Goal: Obtain resource: Download file/media

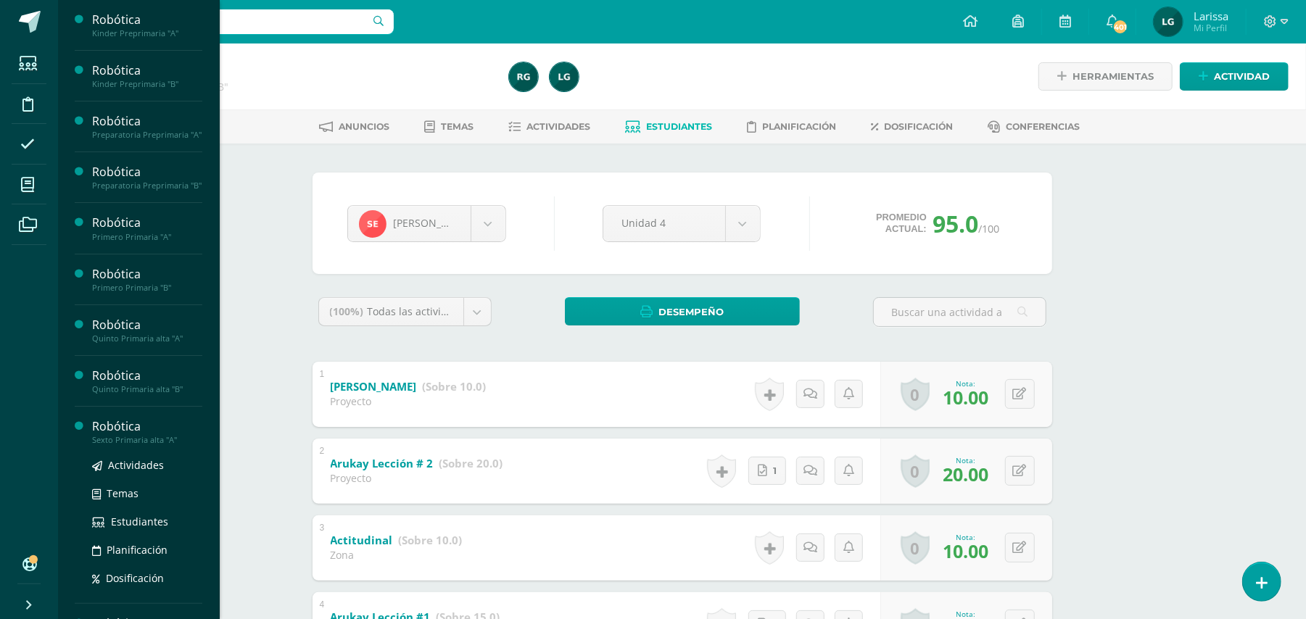
click at [154, 554] on ul "Actividades Temas Estudiantes Planificación Dosificación" at bounding box center [147, 522] width 110 height 130
click at [152, 529] on span "Estudiantes" at bounding box center [139, 522] width 57 height 14
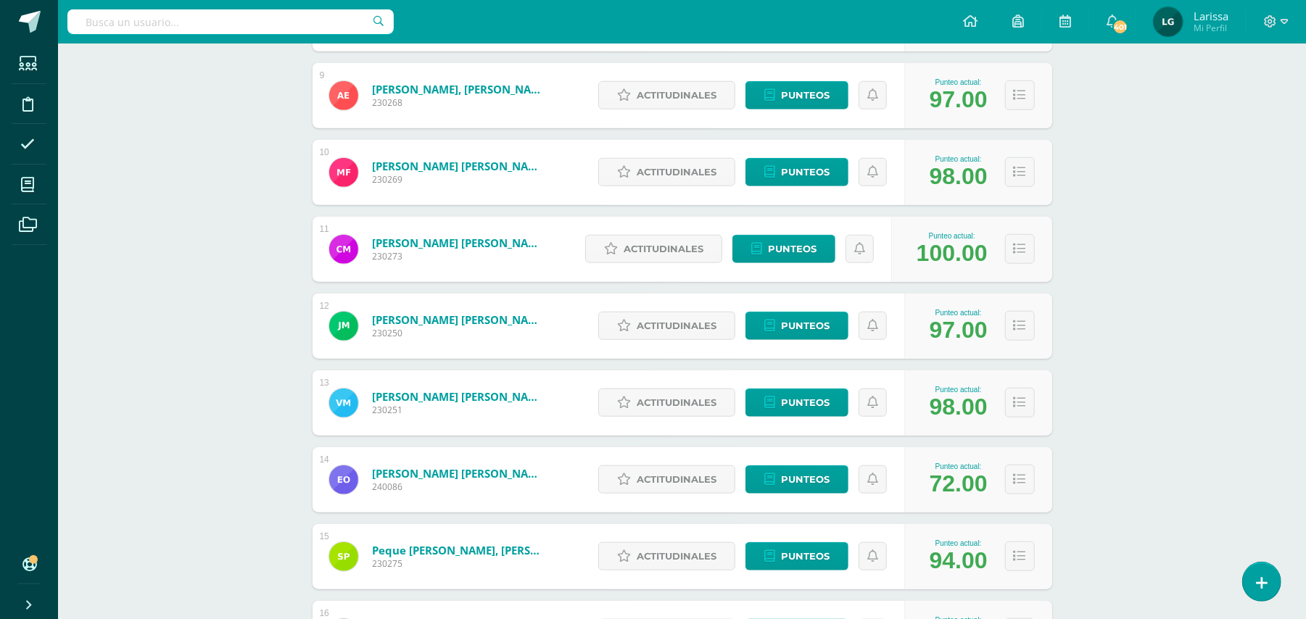
scroll to position [833, 0]
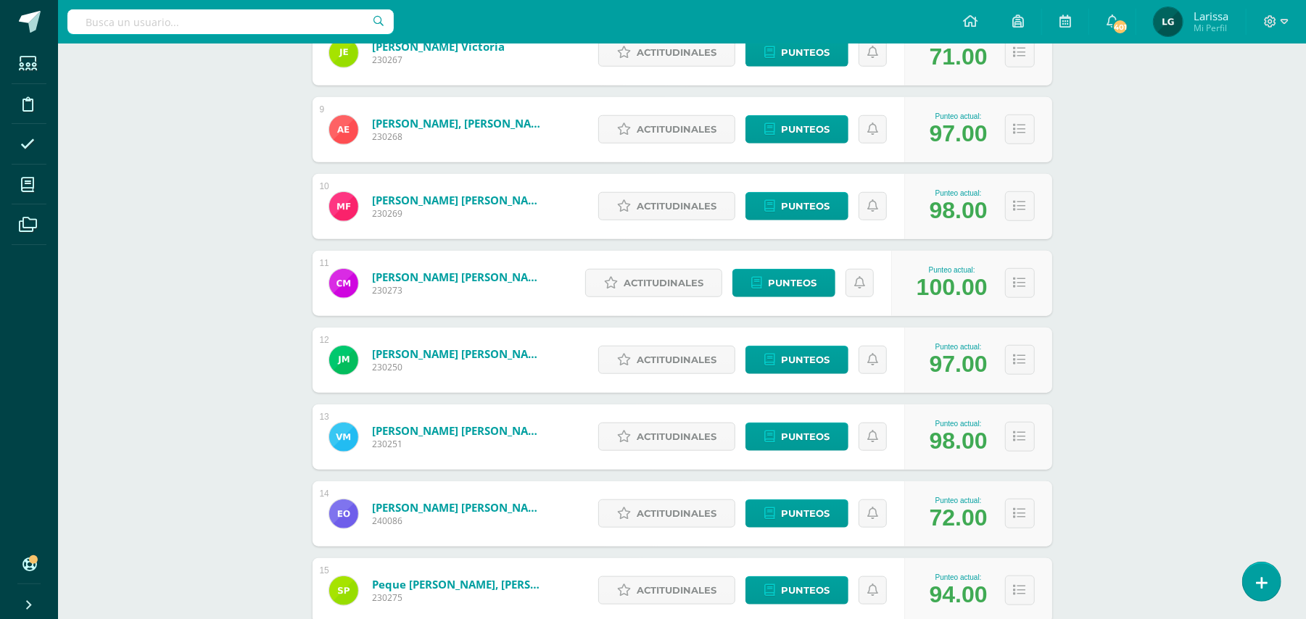
click at [499, 436] on link "Morales Romero, Victor Sebastián" at bounding box center [459, 431] width 174 height 15
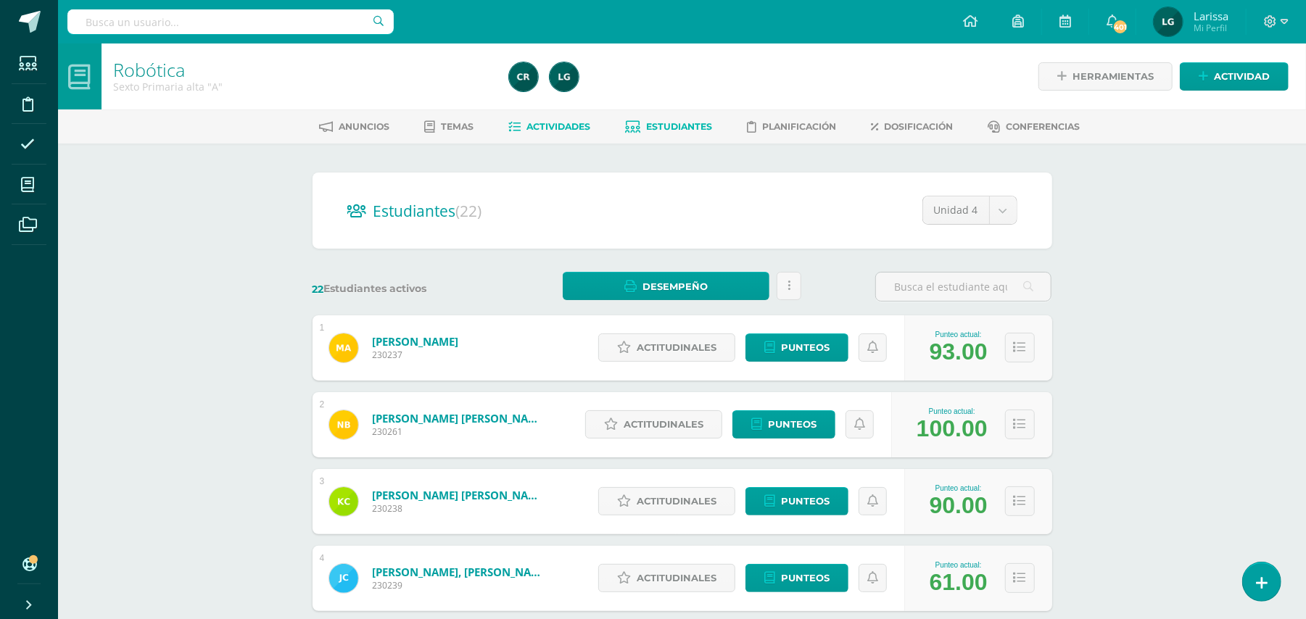
click at [553, 137] on link "Actividades" at bounding box center [550, 126] width 82 height 23
click at [556, 125] on span "Actividades" at bounding box center [559, 126] width 64 height 11
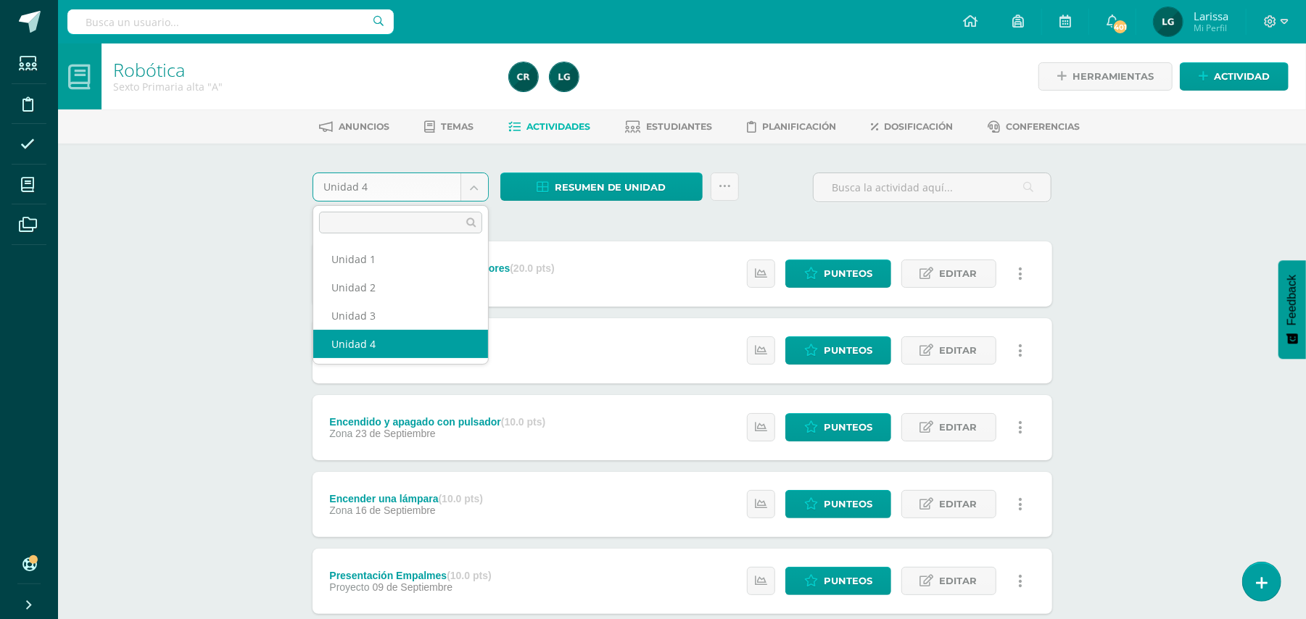
click at [486, 192] on body "Estudiantes Disciplina Asistencia Mis cursos Archivos Soporte Ayuda Reportar un…" at bounding box center [653, 509] width 1306 height 1018
select select "Unidad 3"
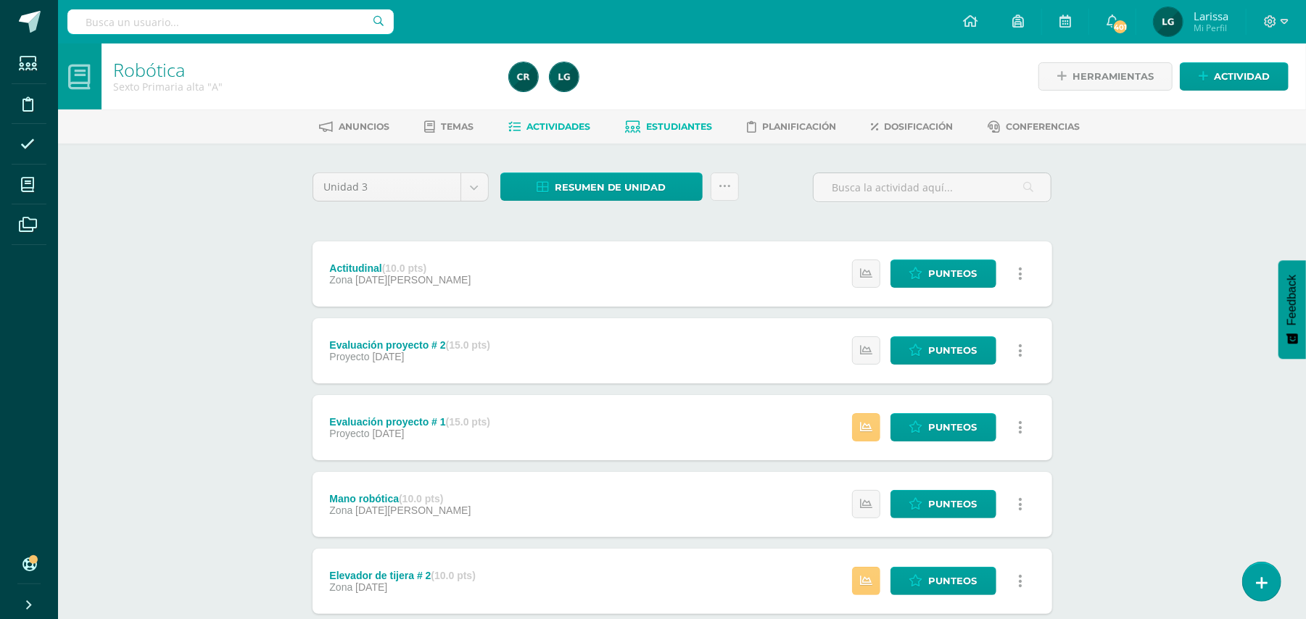
click at [678, 132] on link "Estudiantes" at bounding box center [668, 126] width 87 height 23
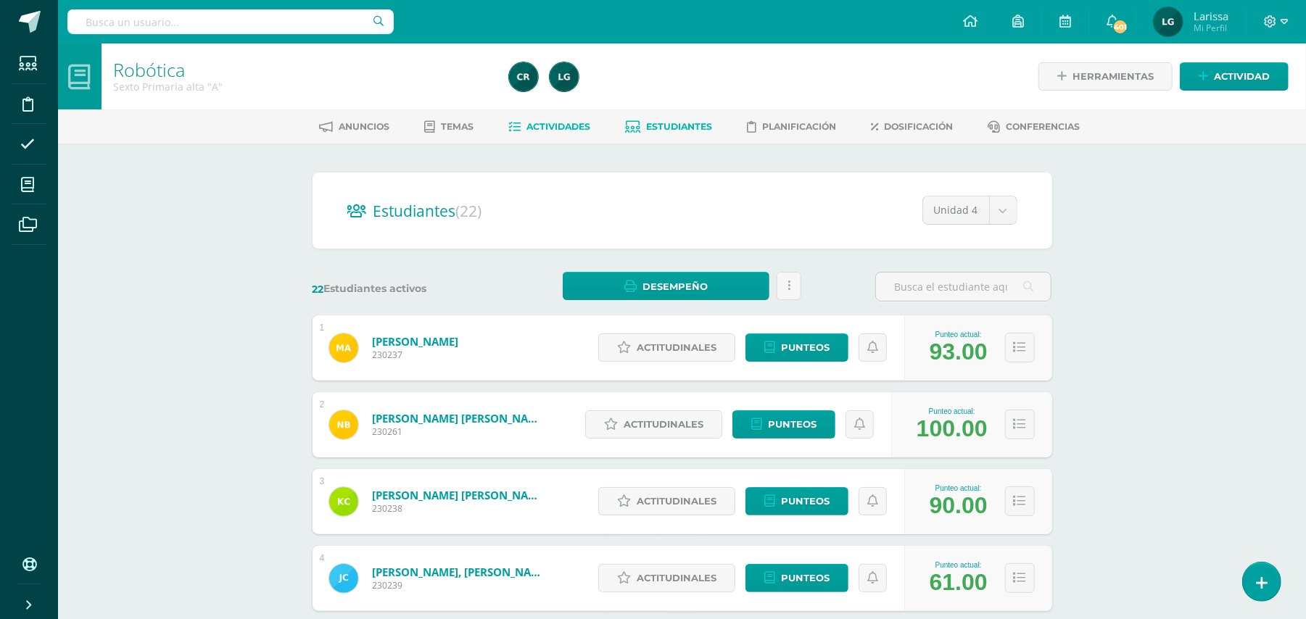
click at [580, 131] on span "Actividades" at bounding box center [559, 126] width 64 height 11
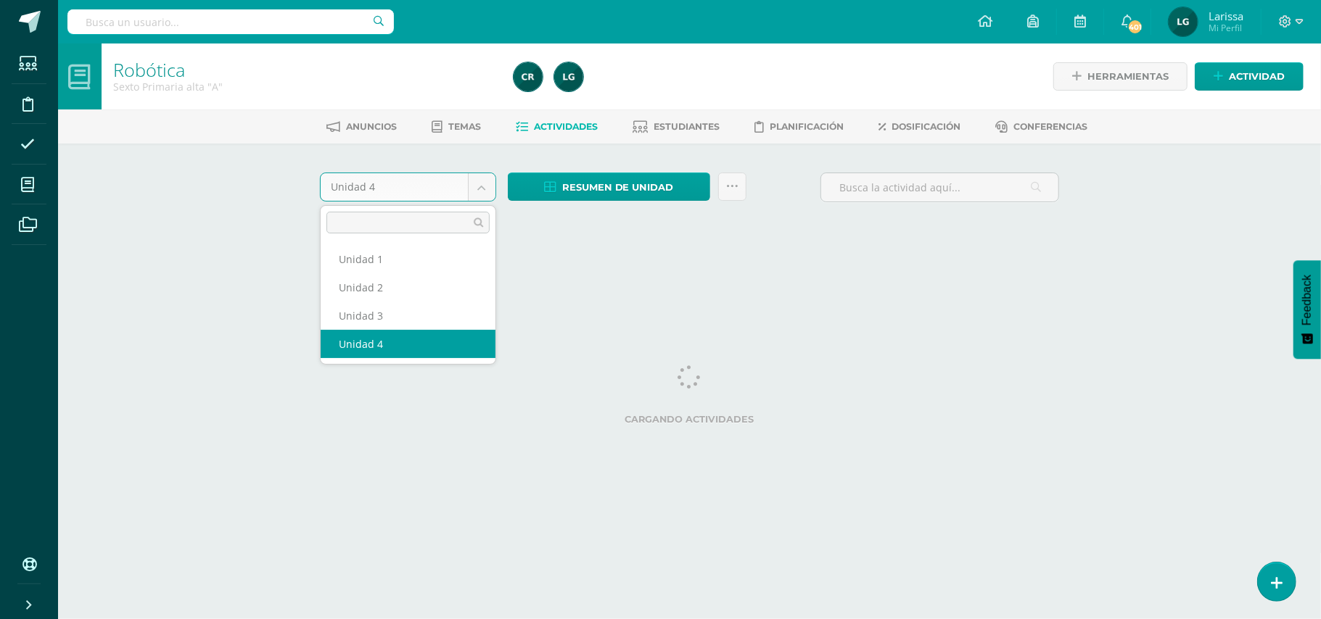
click at [479, 194] on body "Estudiantes Disciplina Asistencia Mis cursos Archivos Soporte Ayuda Reportar un…" at bounding box center [660, 135] width 1321 height 271
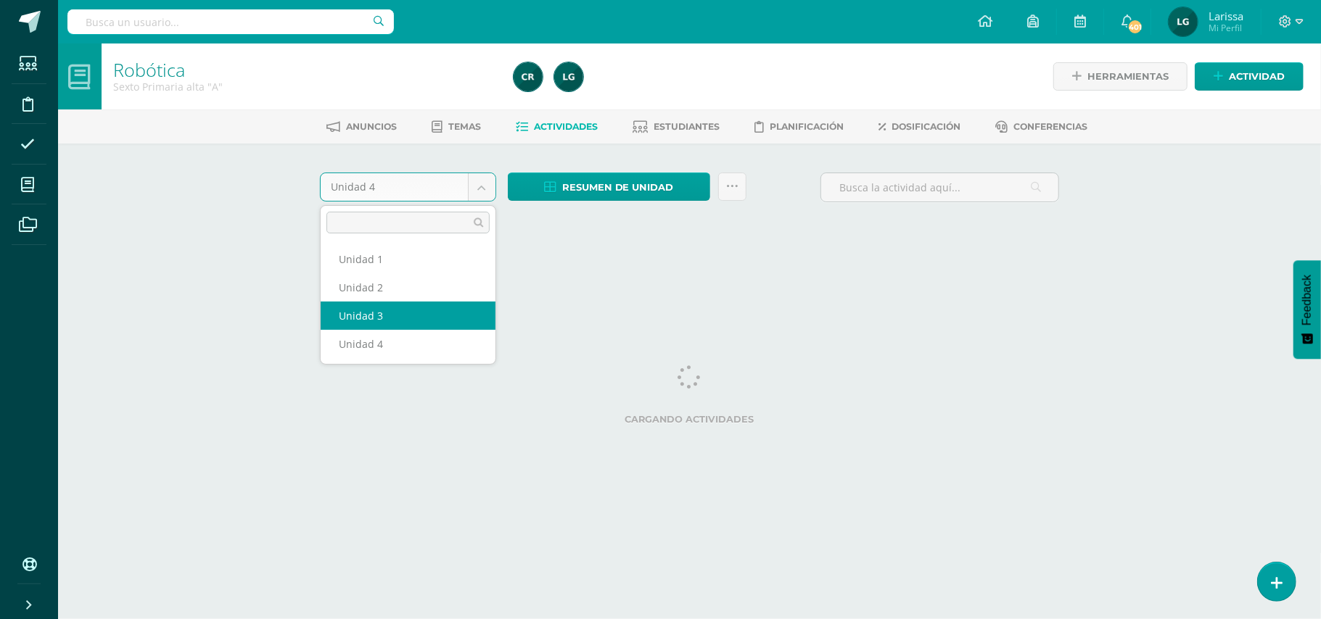
select select "Unidad 3"
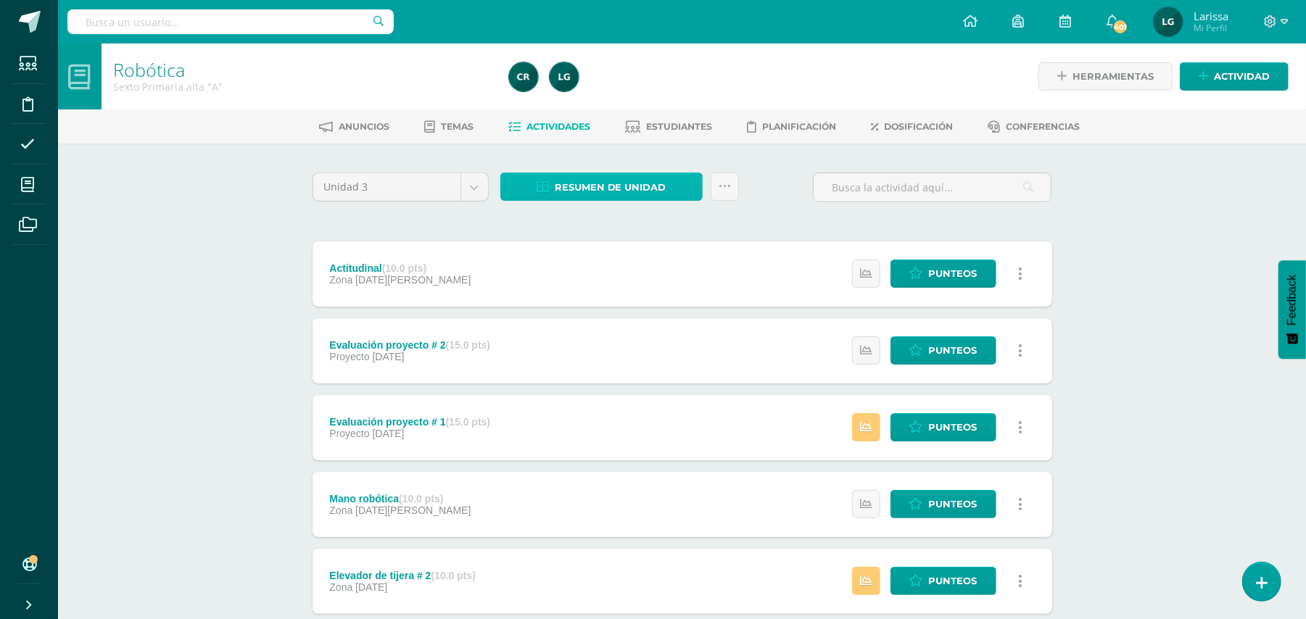
click at [615, 176] on span "Resumen de unidad" at bounding box center [611, 187] width 112 height 27
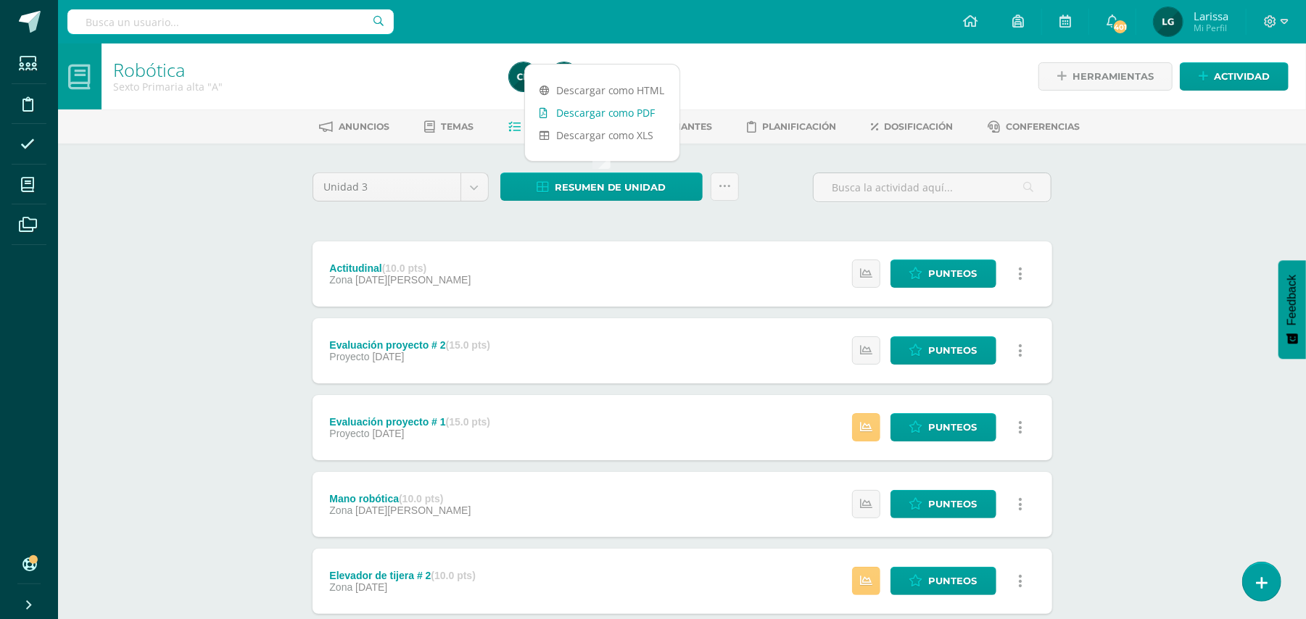
click at [614, 115] on link "Descargar como PDF" at bounding box center [602, 113] width 155 height 22
